Goal: Book appointment/travel/reservation

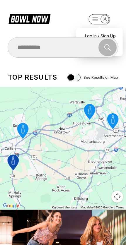
click at [106, 37] on div "Search" at bounding box center [63, 47] width 111 height 21
click at [104, 42] on div "Search" at bounding box center [63, 48] width 110 height 18
click at [101, 32] on div "Log In / Sign Up" at bounding box center [99, 36] width 41 height 10
select select "**"
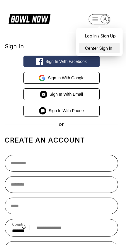
click at [109, 46] on div "Center Sign In" at bounding box center [99, 48] width 41 height 10
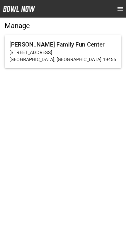
click at [83, 47] on h6 "[PERSON_NAME] Family Fun Center" at bounding box center [62, 44] width 107 height 9
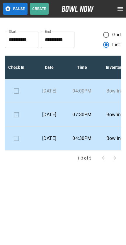
scroll to position [0, 6]
click at [80, 95] on p "04:00PM" at bounding box center [80, 91] width 23 height 7
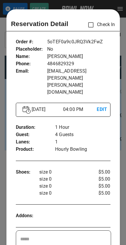
scroll to position [9, 0]
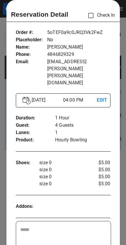
click at [2, 120] on div at bounding box center [63, 122] width 126 height 245
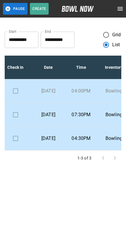
click at [2, 124] on div "**********" at bounding box center [63, 93] width 126 height 154
click at [54, 118] on p "[DATE]" at bounding box center [48, 114] width 23 height 7
